Goal: Task Accomplishment & Management: Use online tool/utility

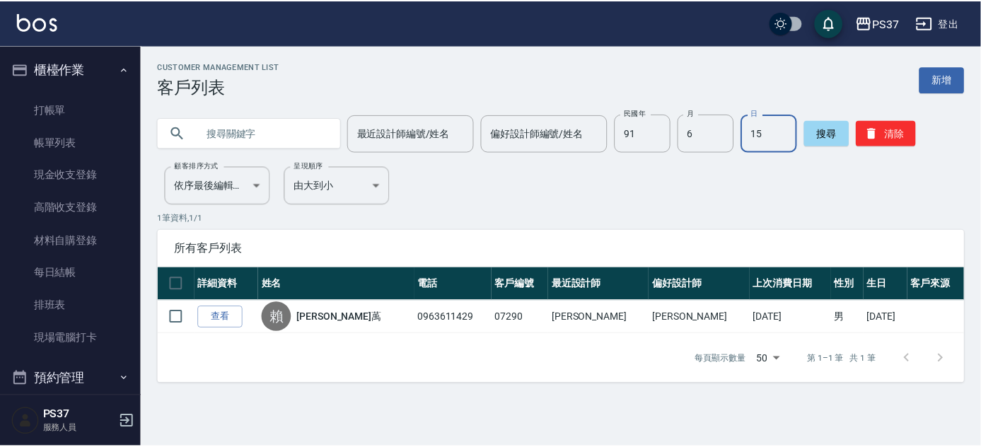
scroll to position [509, 0]
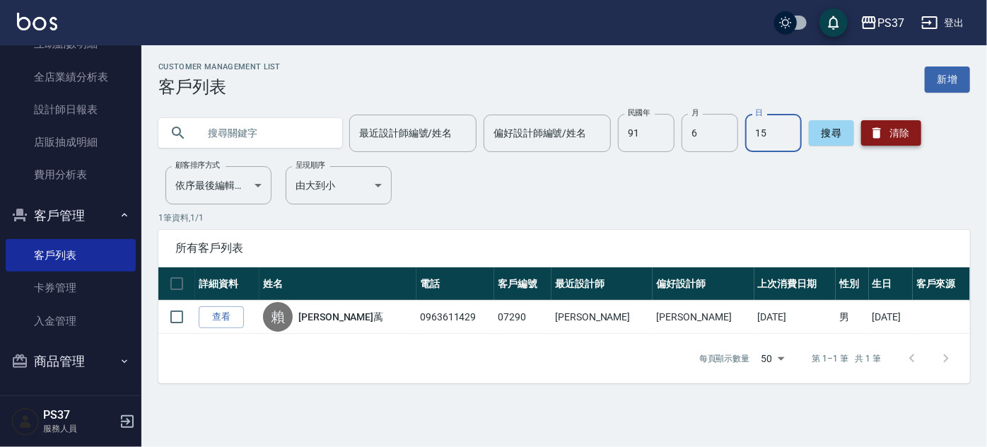
click at [873, 122] on button "清除" at bounding box center [891, 132] width 60 height 25
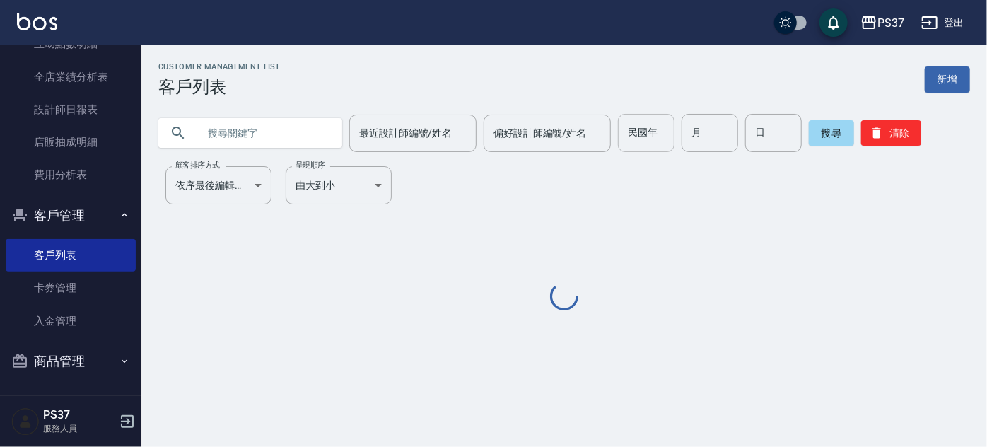
click at [646, 136] on input "民國年" at bounding box center [646, 133] width 57 height 38
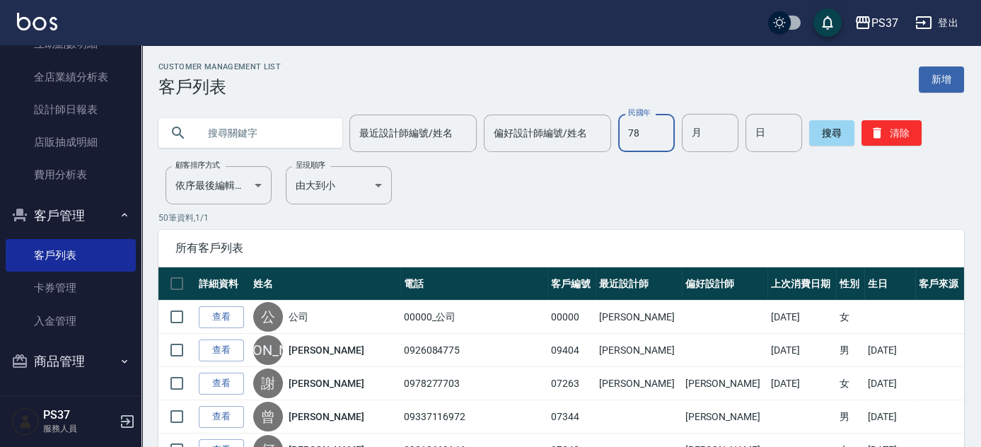
type input "78"
type input "04"
type input "23"
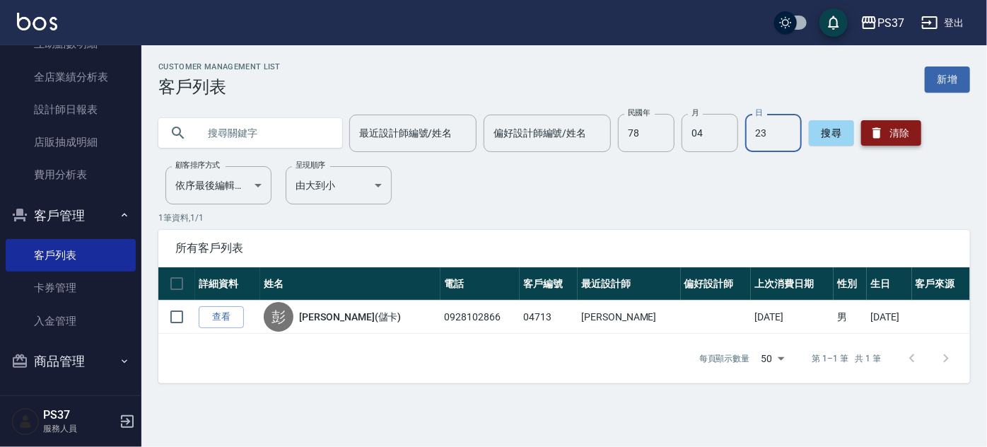
click at [897, 136] on button "清除" at bounding box center [891, 132] width 60 height 25
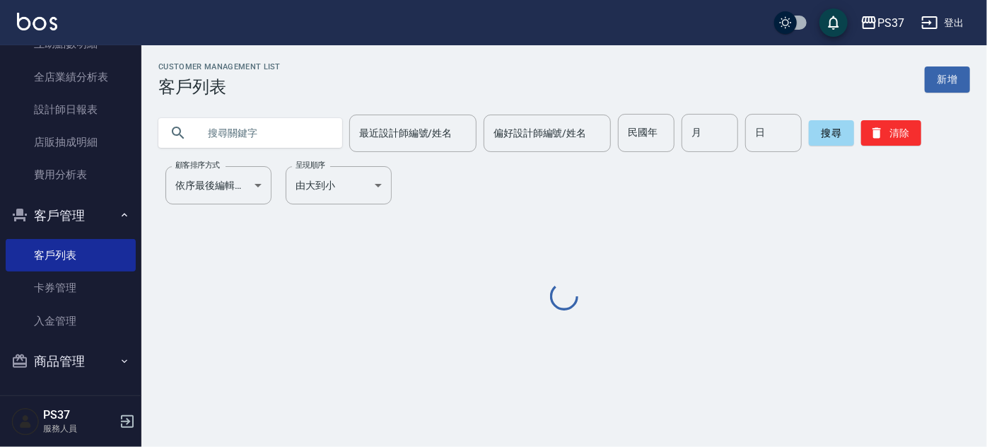
click at [656, 133] on div "民國年 民國年" at bounding box center [646, 133] width 57 height 38
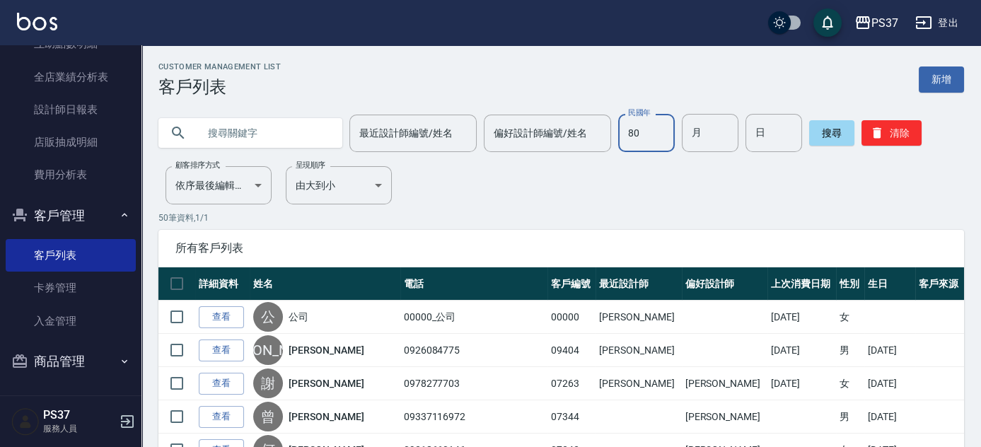
type input "80"
type input "12"
type input "23"
